Goal: Information Seeking & Learning: Check status

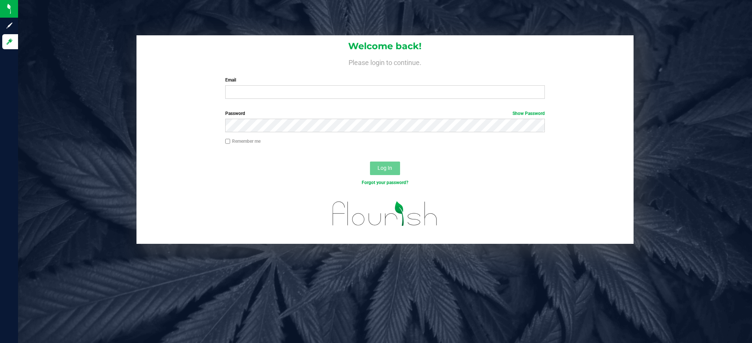
click at [284, 85] on div "Email Required Please format your email correctly." at bounding box center [385, 88] width 331 height 22
click at [284, 90] on input "Email" at bounding box center [385, 92] width 320 height 14
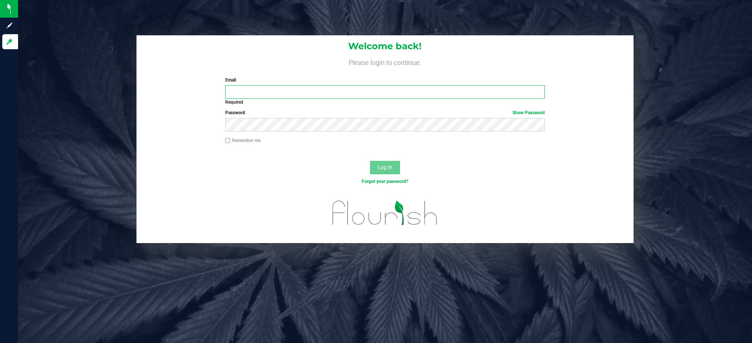
type input "[EMAIL_ADDRESS][DOMAIN_NAME]"
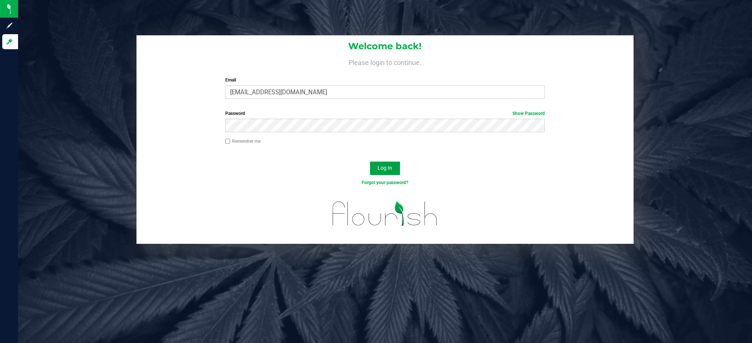
click at [389, 168] on span "Log In" at bounding box center [385, 168] width 15 height 6
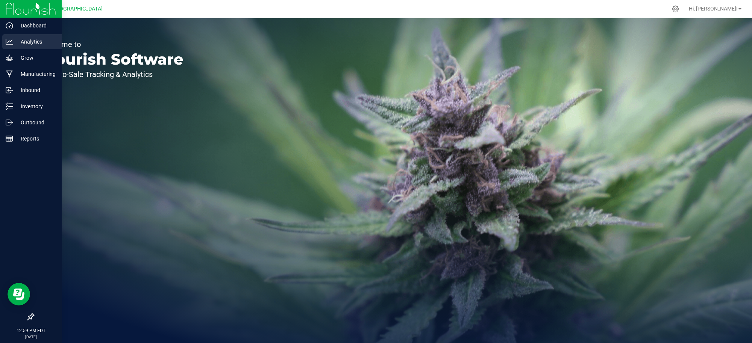
click at [29, 40] on p "Analytics" at bounding box center [35, 41] width 45 height 9
